Goal: Complete application form

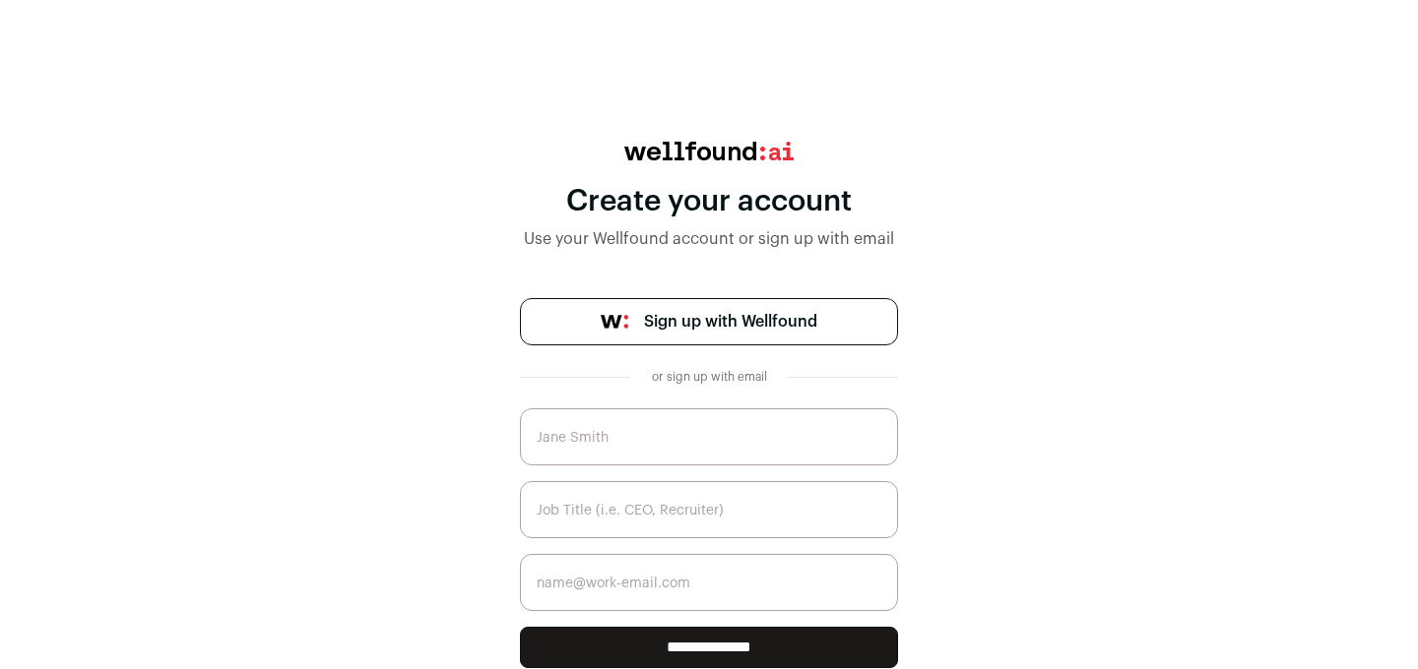
click at [750, 436] on input "text" at bounding box center [709, 437] width 378 height 57
type input "[PERSON_NAME]"
click at [736, 508] on input "text" at bounding box center [709, 509] width 378 height 57
type input "Recruiter"
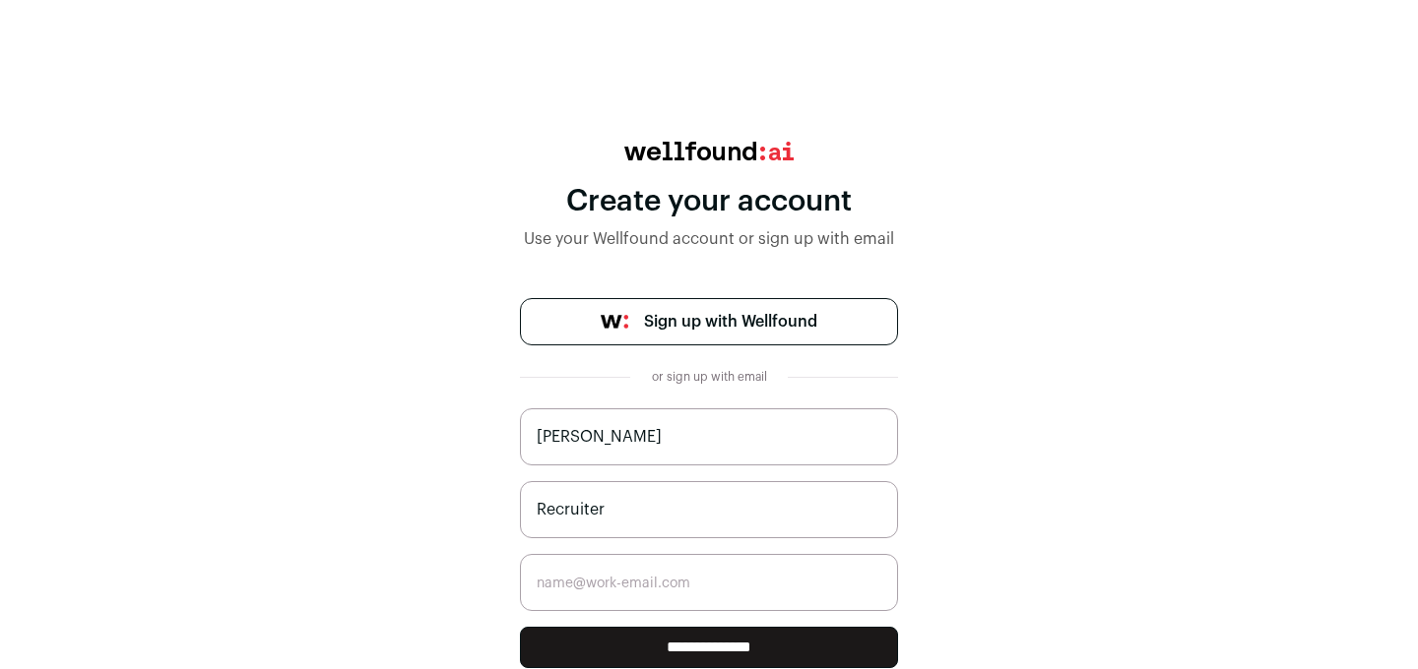
click at [724, 586] on input "email" at bounding box center [709, 582] width 378 height 57
type input "l"
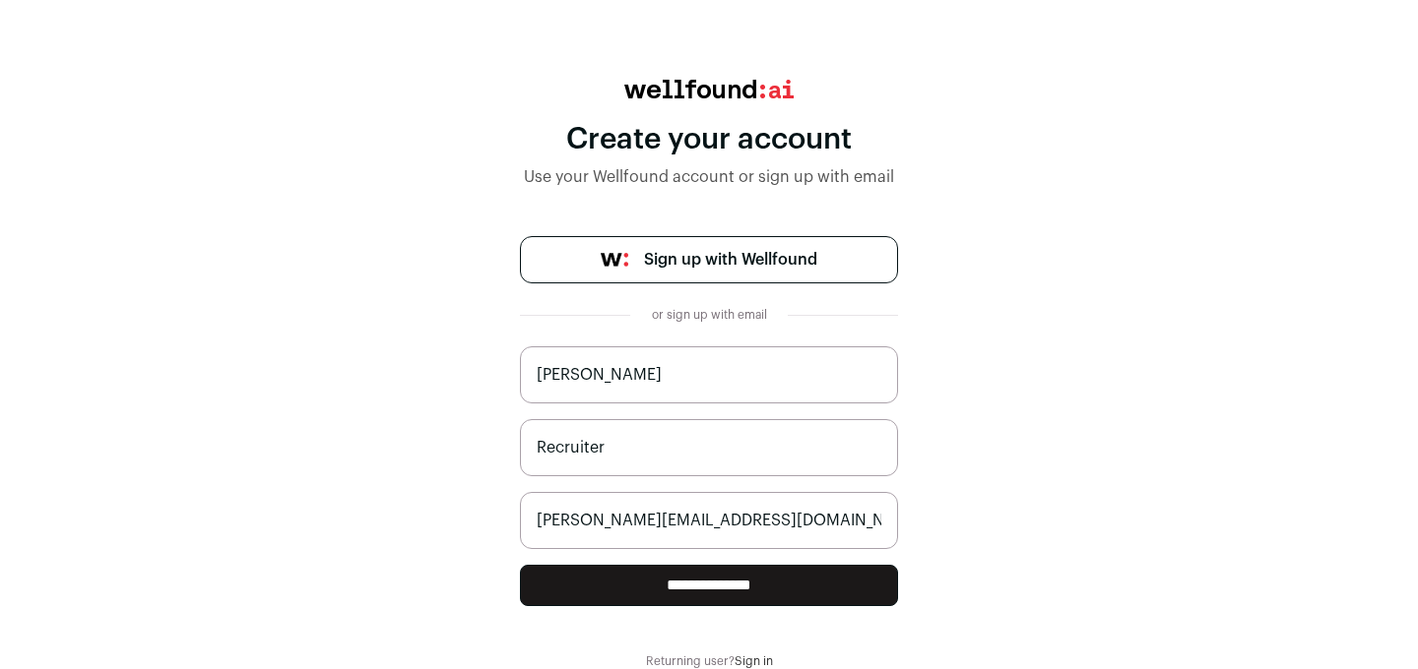
type input "[PERSON_NAME][EMAIL_ADDRESS][DOMAIN_NAME]"
click at [704, 590] on input "**********" at bounding box center [709, 585] width 378 height 41
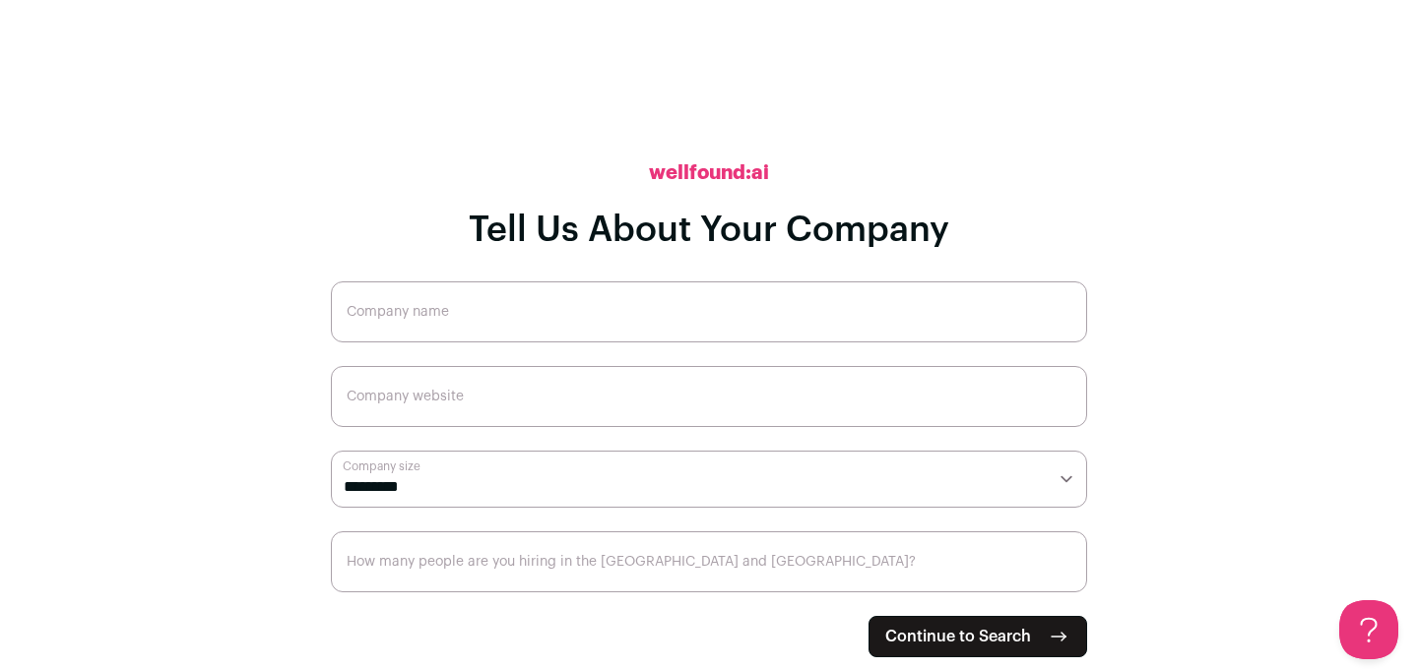
click at [748, 307] on input "Company name" at bounding box center [709, 312] width 756 height 61
type input "[DOMAIN_NAME]"
click at [682, 370] on input "Company website" at bounding box center [709, 396] width 756 height 61
type input "[DOMAIN_NAME]"
click at [636, 475] on select "**********" at bounding box center [709, 479] width 756 height 57
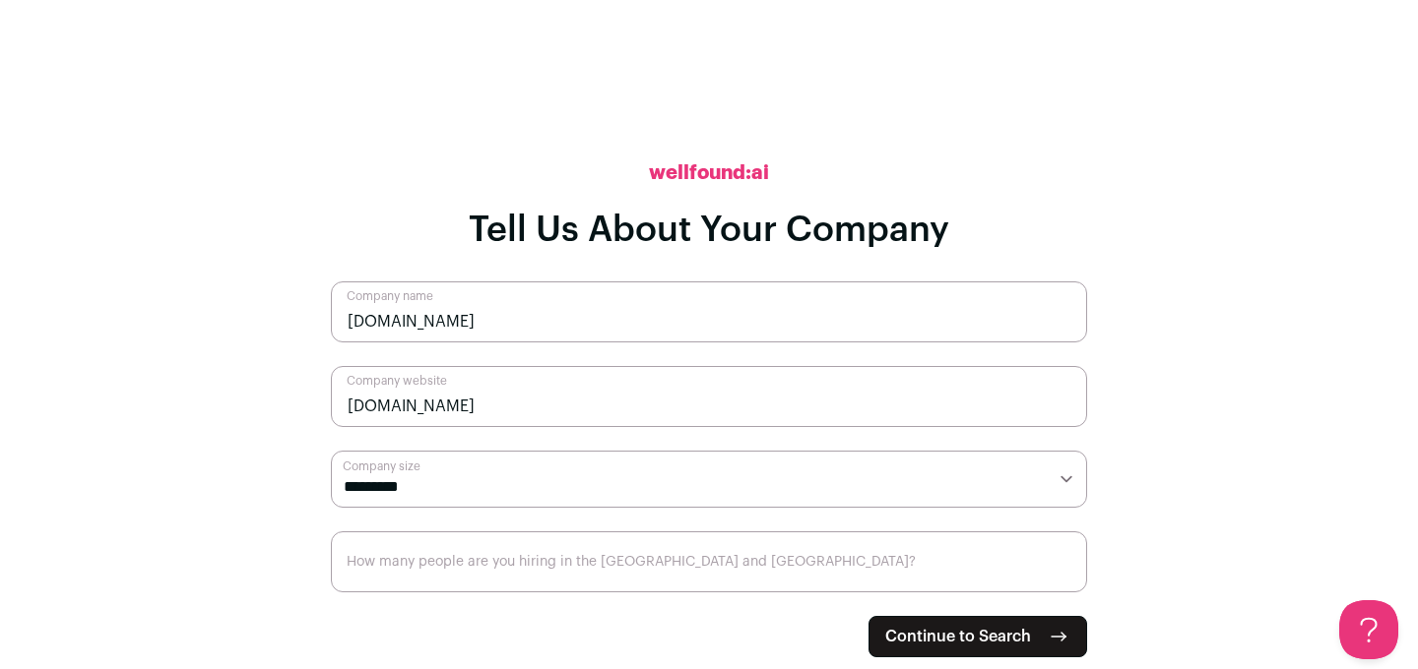
select select "**"
click at [331, 451] on select "**********" at bounding box center [709, 479] width 756 height 57
click at [584, 559] on input "How many people are you hiring in the US and Canada?" at bounding box center [709, 562] width 756 height 61
type input "50"
click at [900, 628] on span "Continue to Search" at bounding box center [958, 637] width 146 height 24
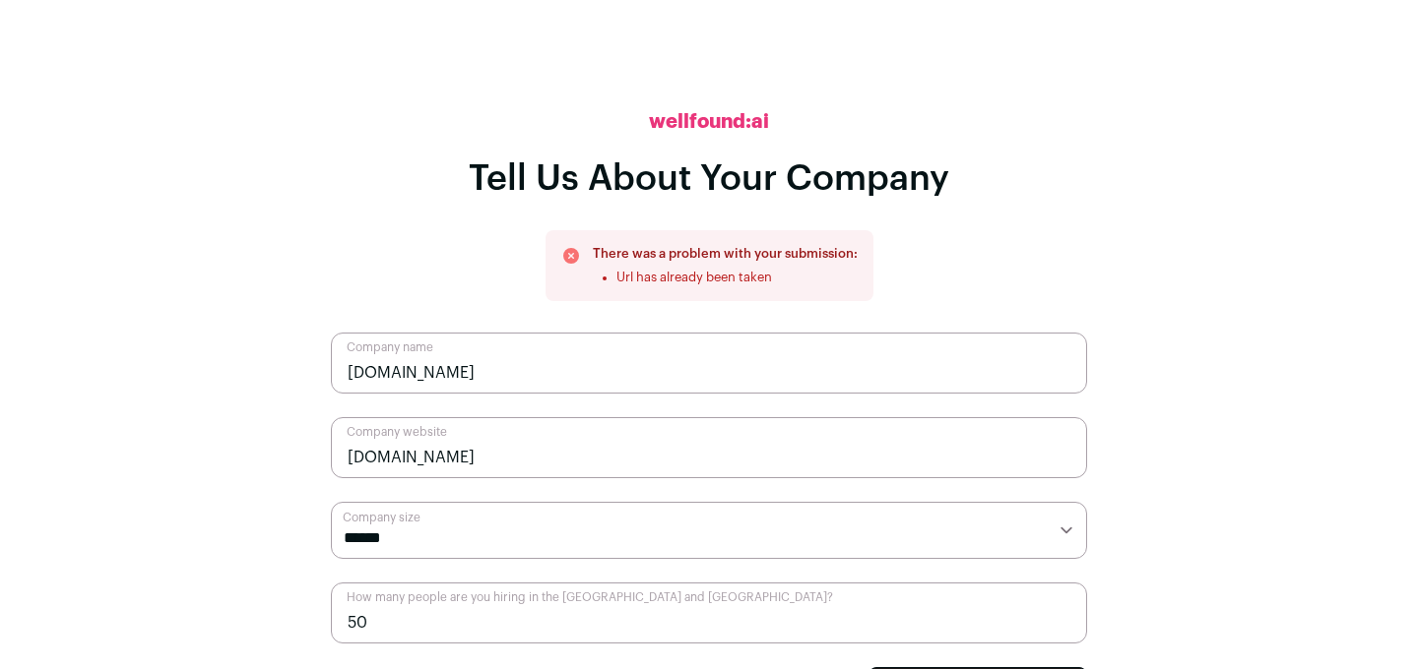
scroll to position [39, 0]
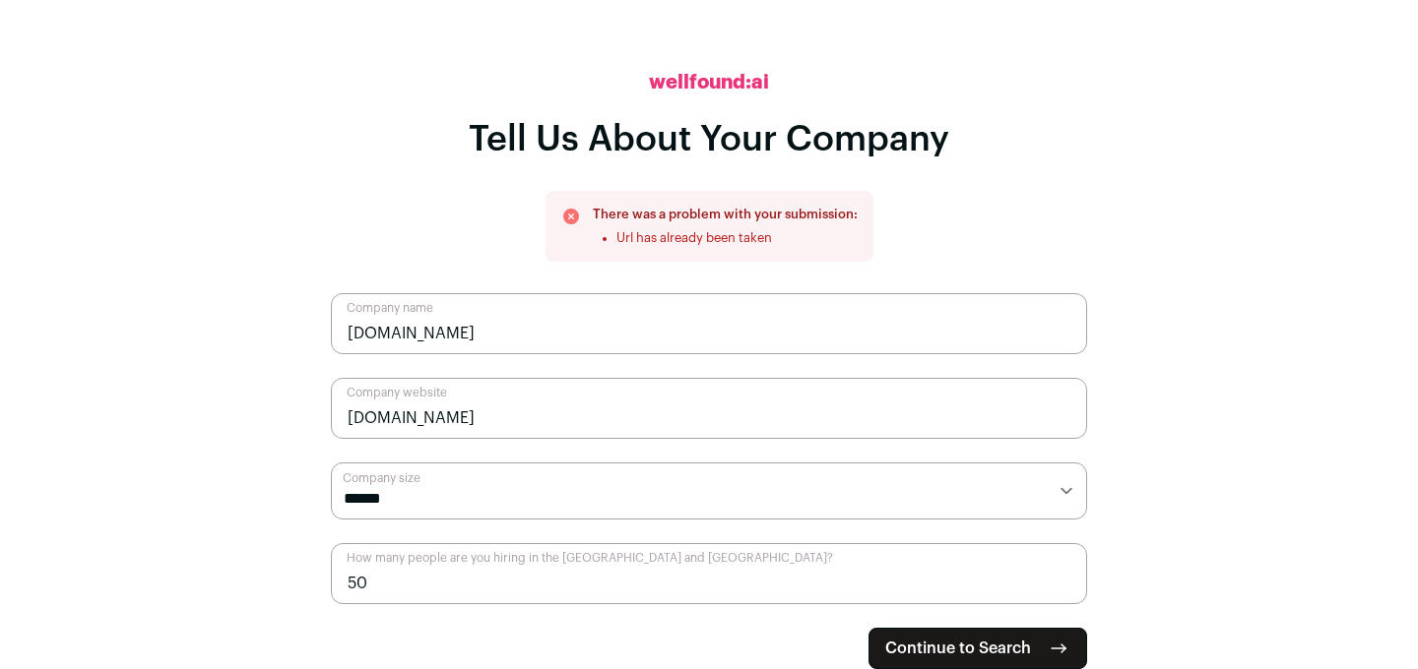
drag, startPoint x: 812, startPoint y: 236, endPoint x: 576, endPoint y: 210, distance: 237.8
click at [576, 210] on div "There was a problem with your submission: Url has already been taken" at bounding box center [709, 226] width 296 height 39
copy div "There was a problem with your submission: Url has already been taken"
